Goal: Navigation & Orientation: Find specific page/section

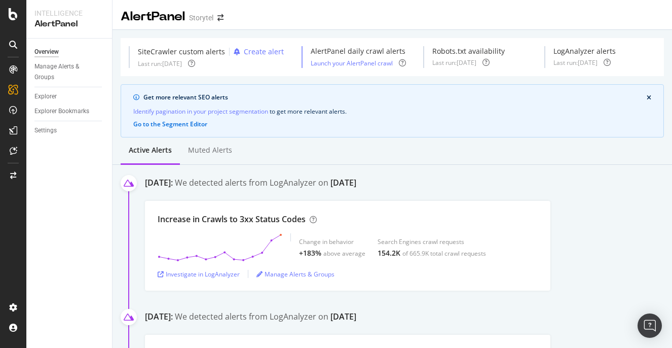
scroll to position [173, 0]
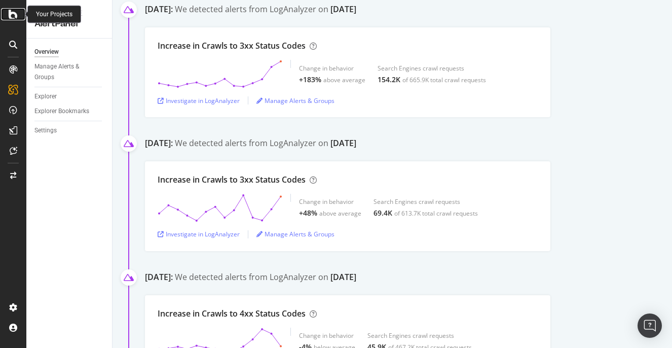
click at [15, 12] on icon at bounding box center [13, 14] width 9 height 12
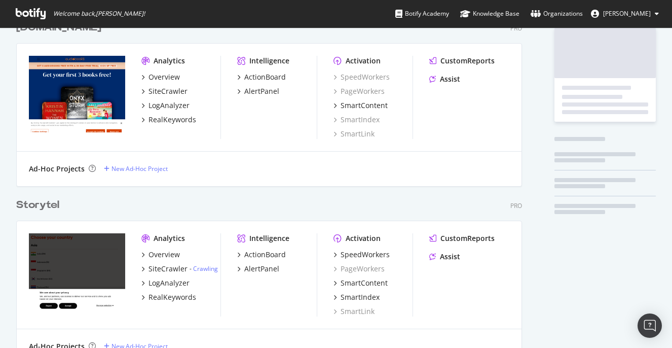
scroll to position [66, 0]
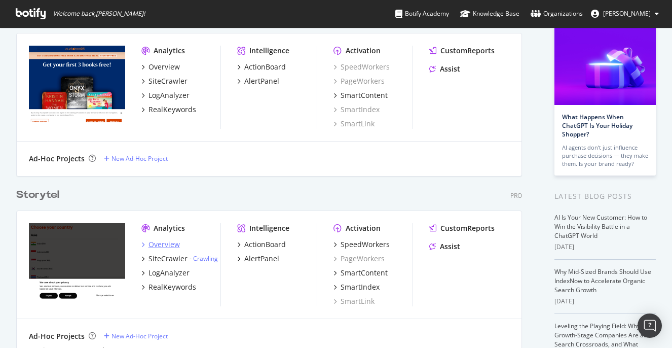
click at [164, 241] on div "Overview" at bounding box center [163, 244] width 31 height 10
